Goal: Find contact information: Find contact information

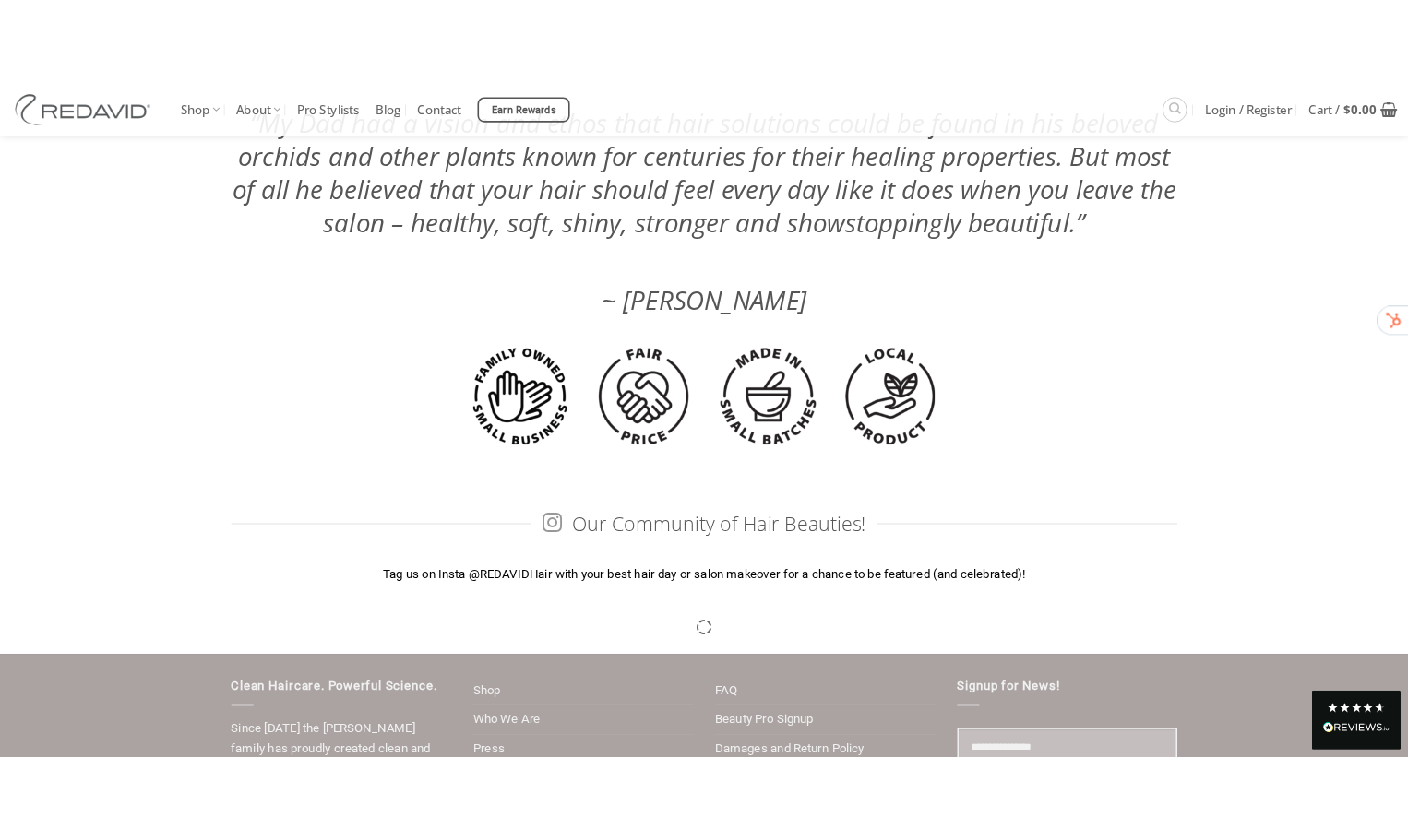
scroll to position [5156, 0]
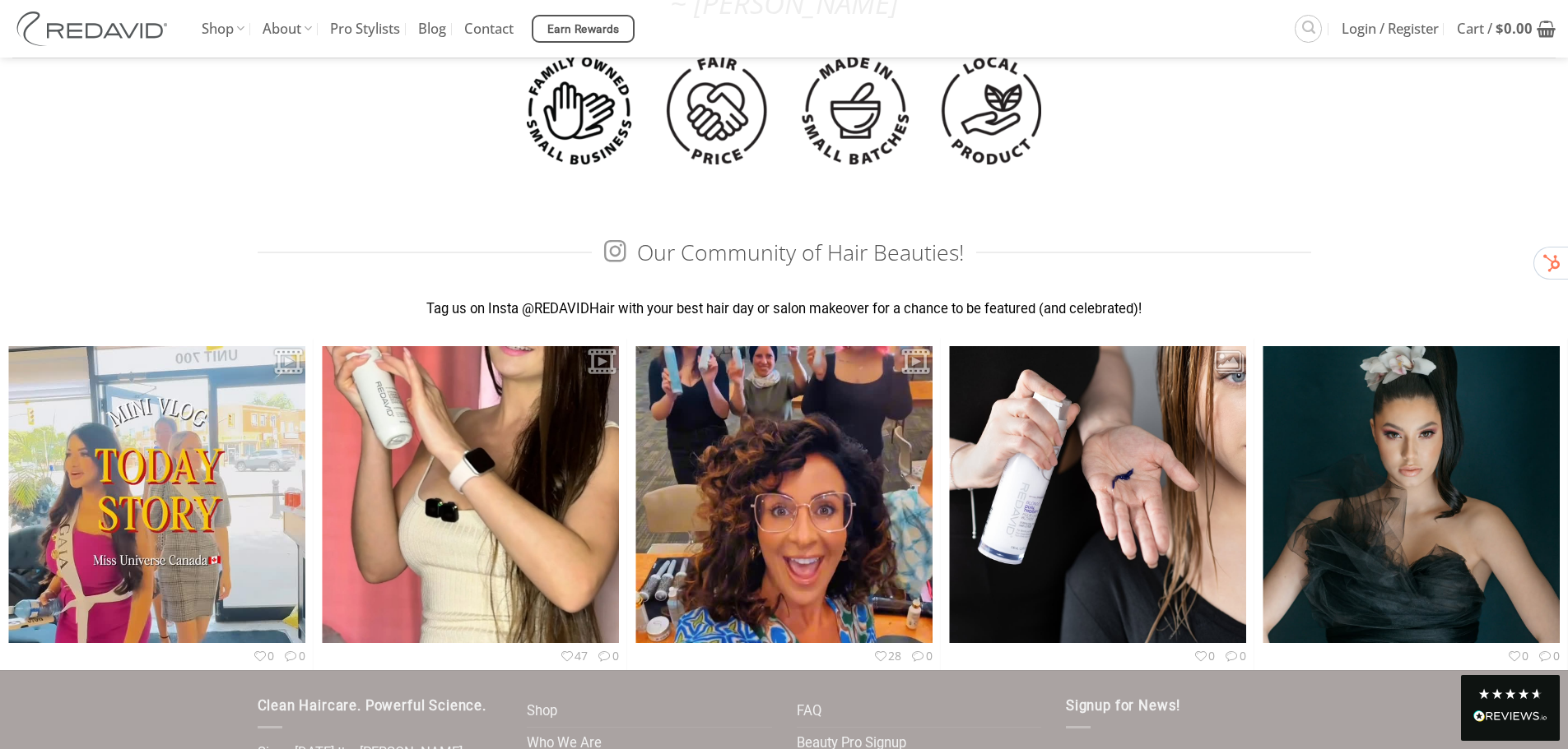
click at [1516, 698] on icon at bounding box center [1510, 694] width 13 height 13
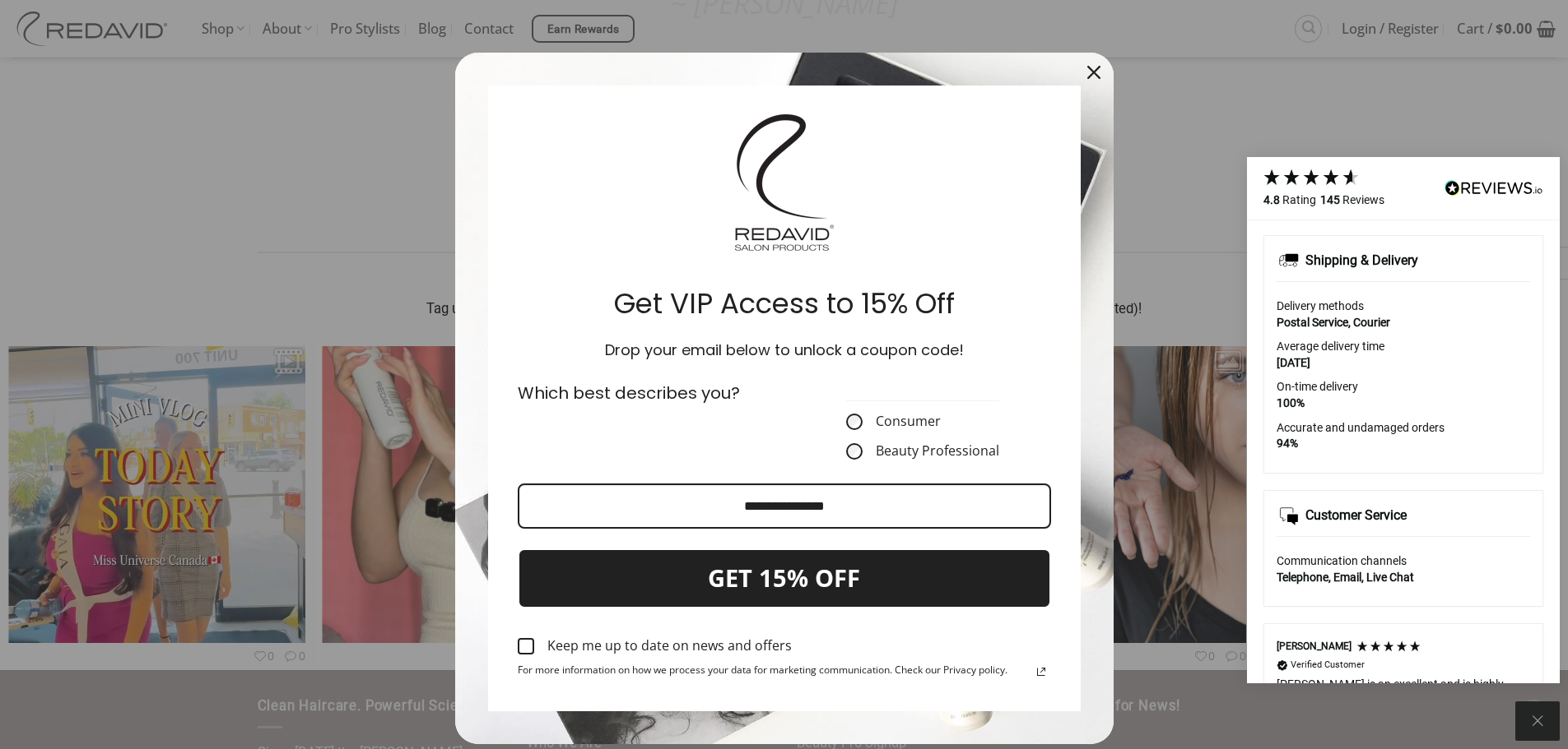
click at [1087, 70] on icon "close icon" at bounding box center [1094, 72] width 13 height 13
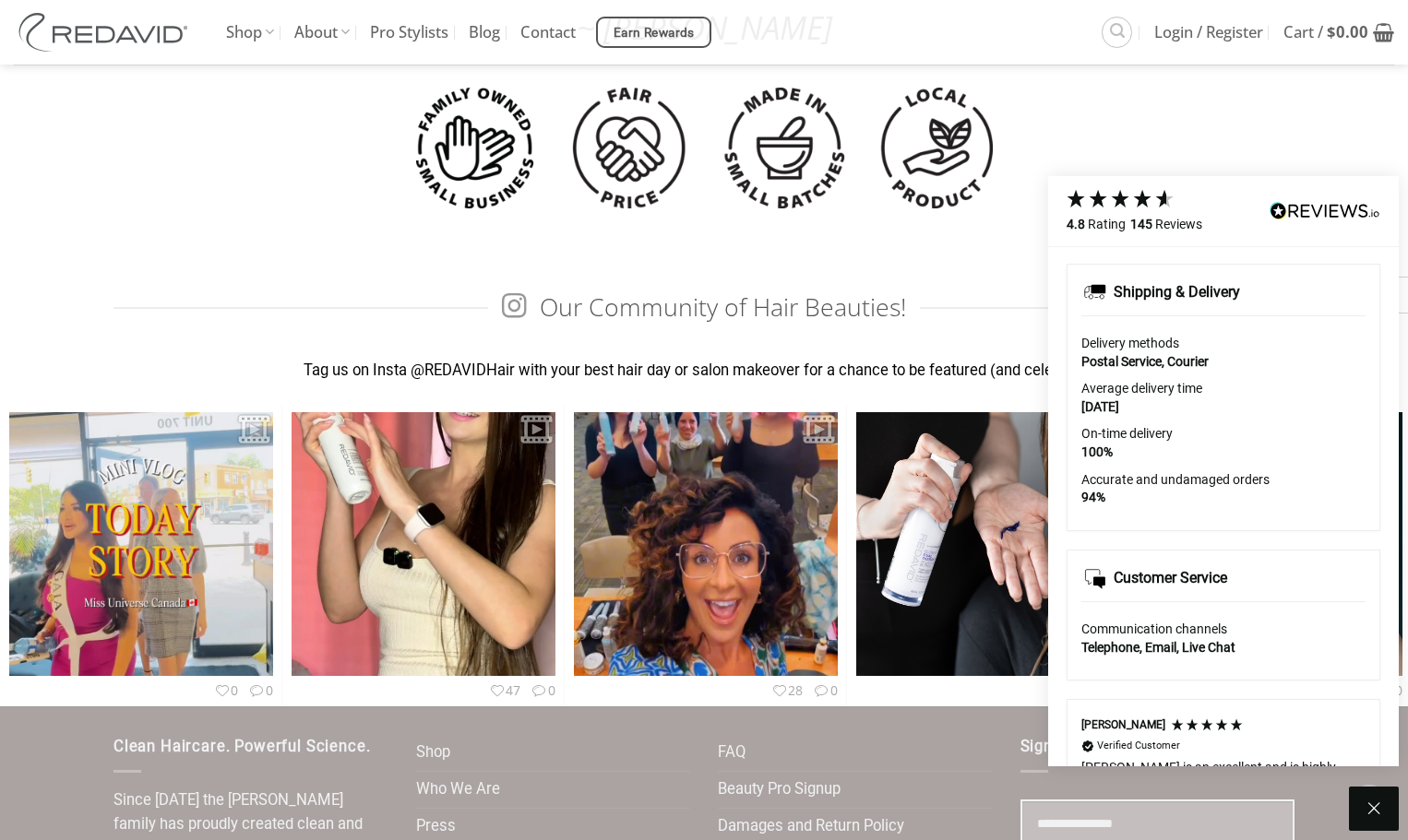
scroll to position [5180, 0]
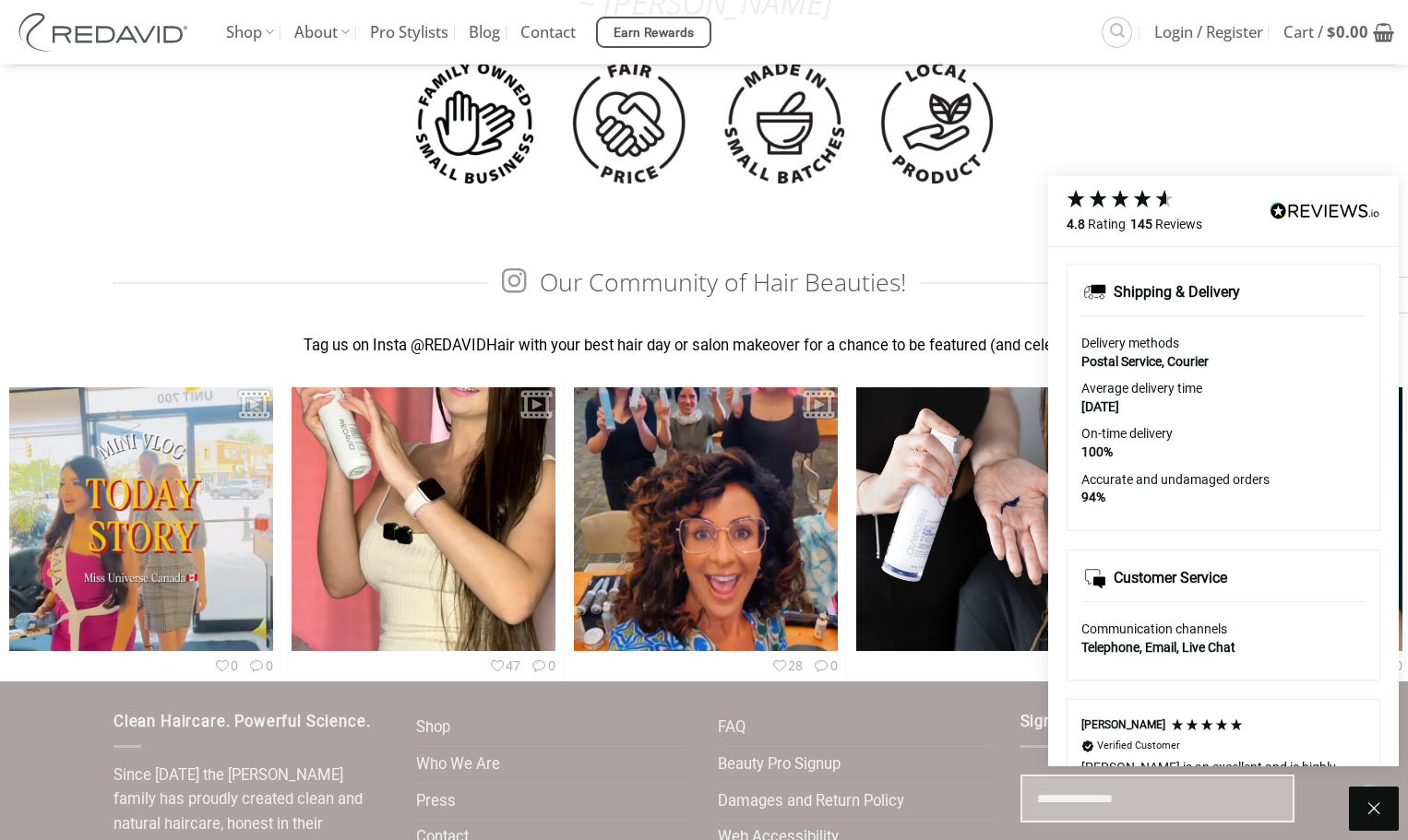
click at [1163, 124] on div at bounding box center [1158, 136] width 303 height 149
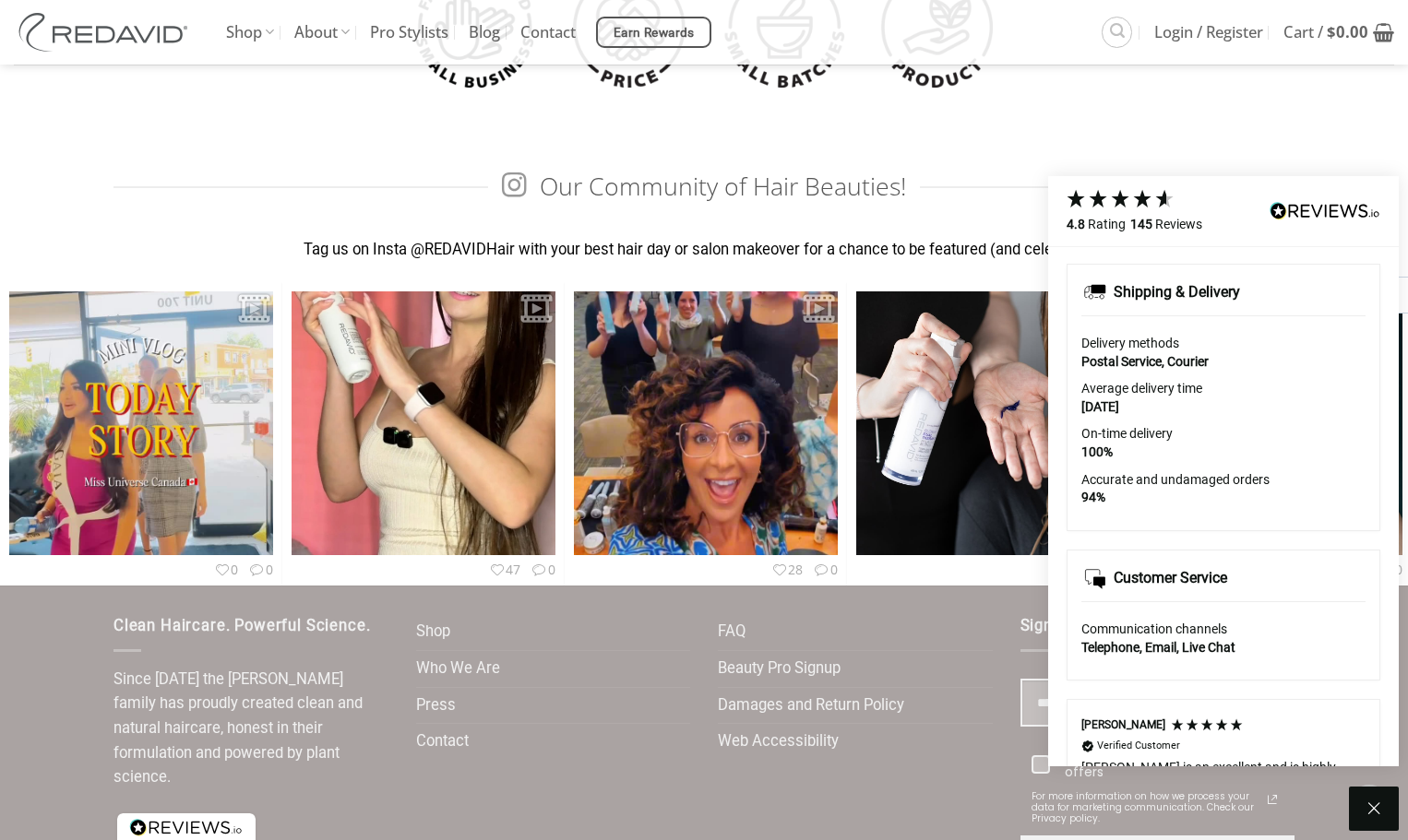
scroll to position [5417, 0]
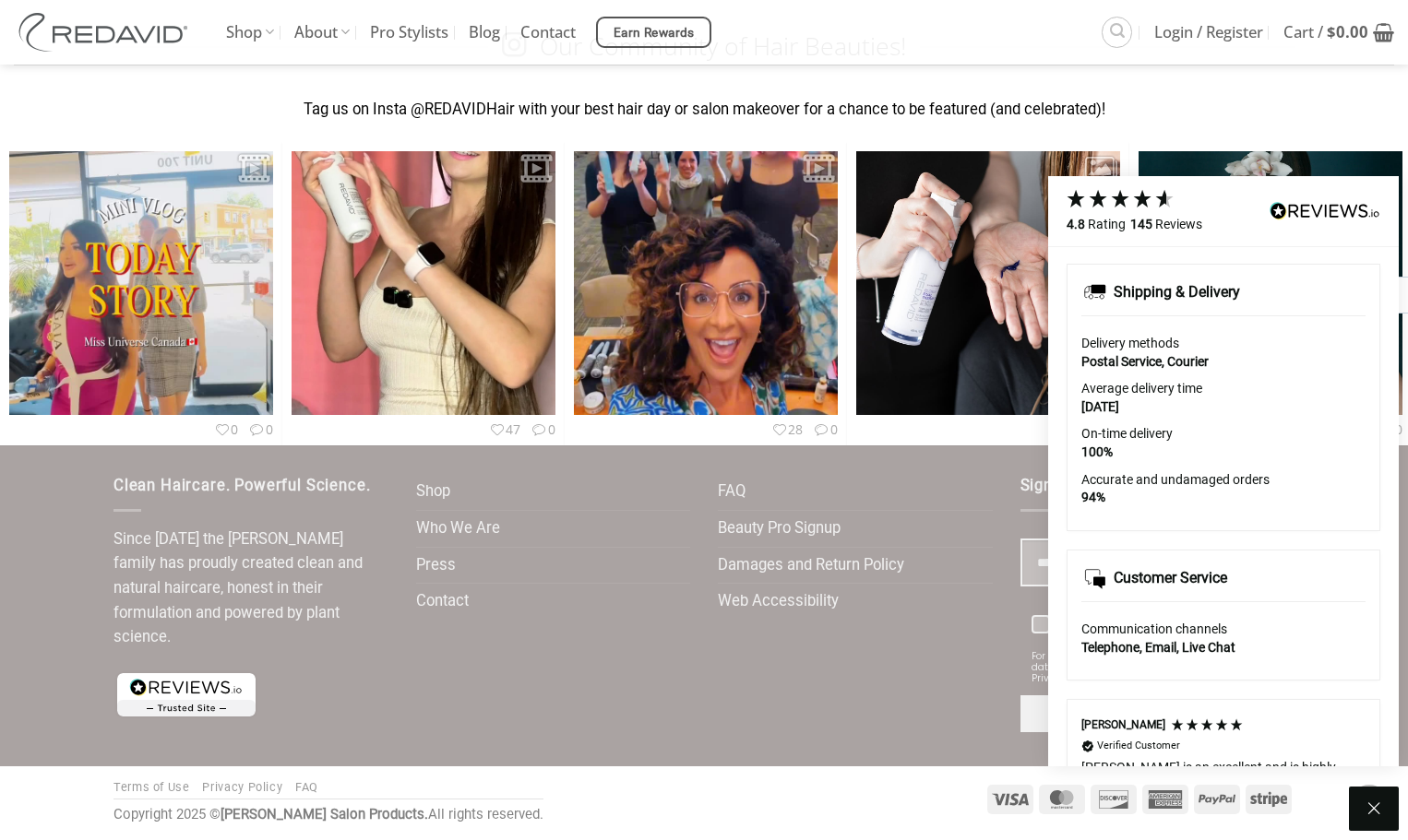
click at [598, 685] on div "Shop Who We Are Press Contact" at bounding box center [553, 608] width 303 height 269
click at [1281, 199] on div "4.8 Rating 145 Reviews" at bounding box center [1223, 210] width 314 height 45
click at [1371, 810] on icon at bounding box center [1373, 809] width 22 height 22
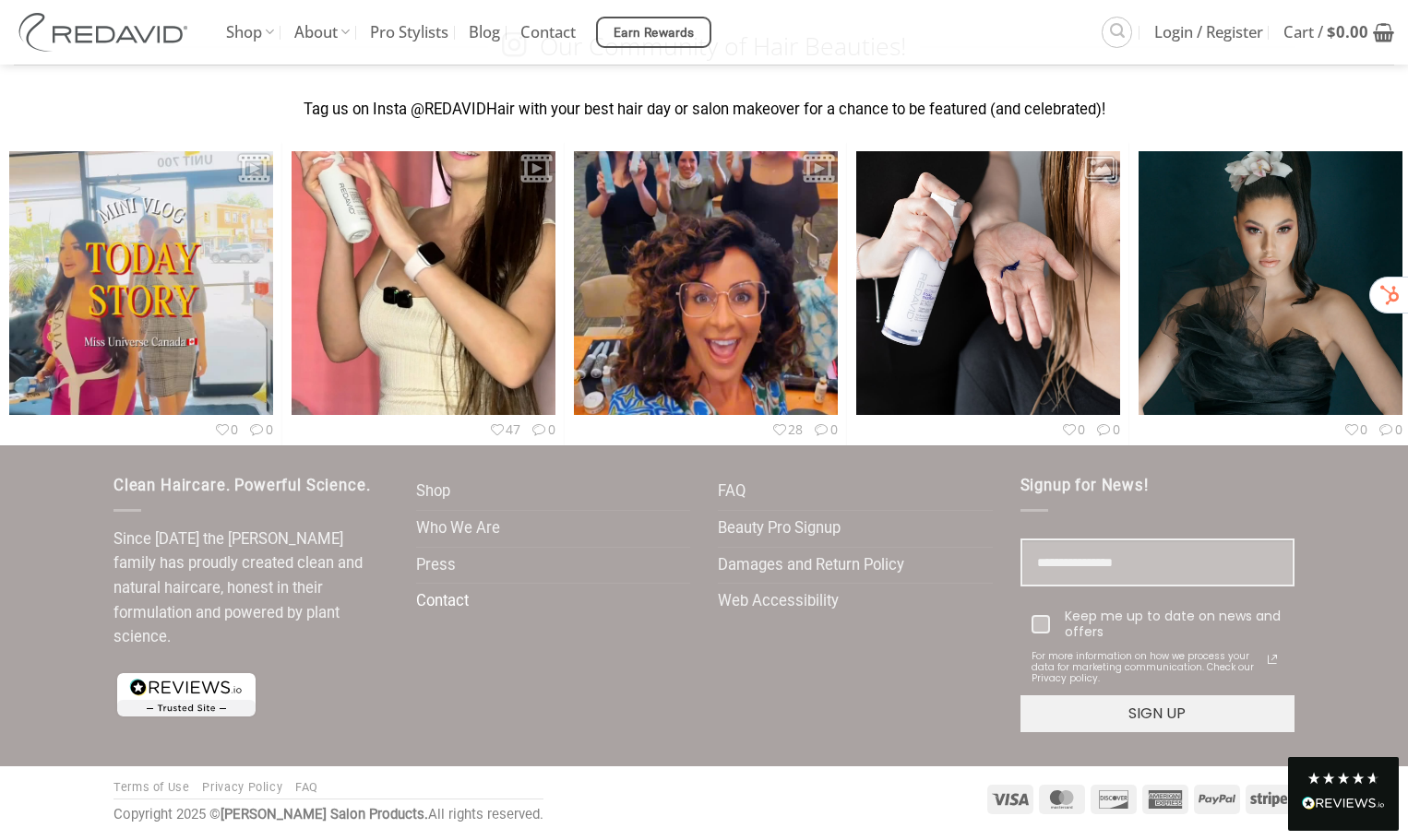
click at [425, 603] on link "Contact" at bounding box center [442, 602] width 52 height 36
